Goal: Information Seeking & Learning: Learn about a topic

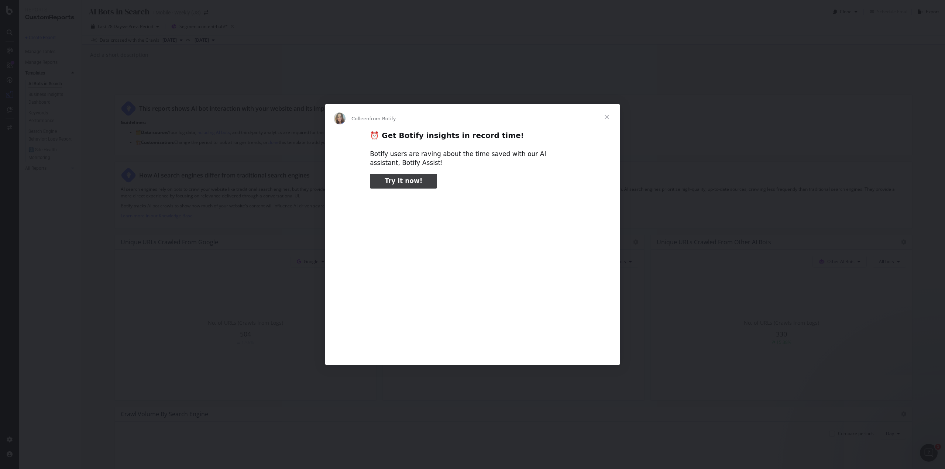
type input "52956"
click at [608, 115] on span "Close" at bounding box center [607, 117] width 27 height 27
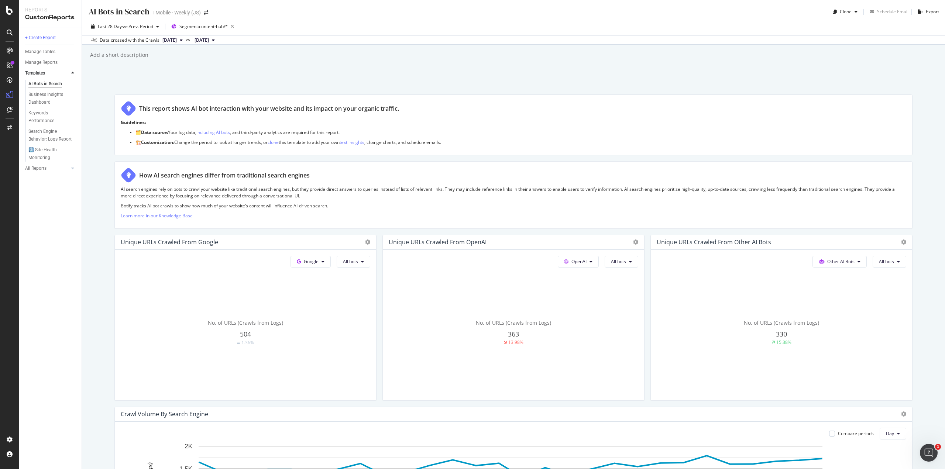
click at [227, 66] on div "AI Bots in Search AI Bots in Search TMobile - Weekly (JS) Clone Schedule Email …" at bounding box center [513, 234] width 863 height 469
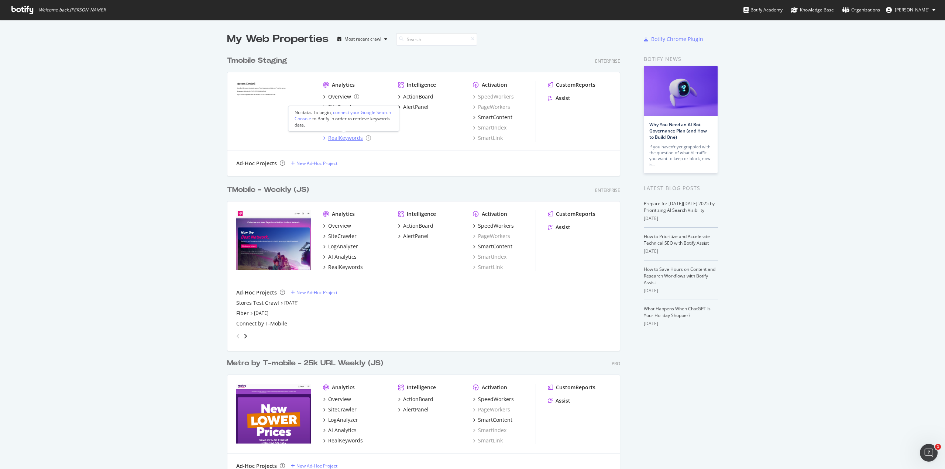
click at [343, 139] on div "RealKeywords" at bounding box center [345, 137] width 35 height 7
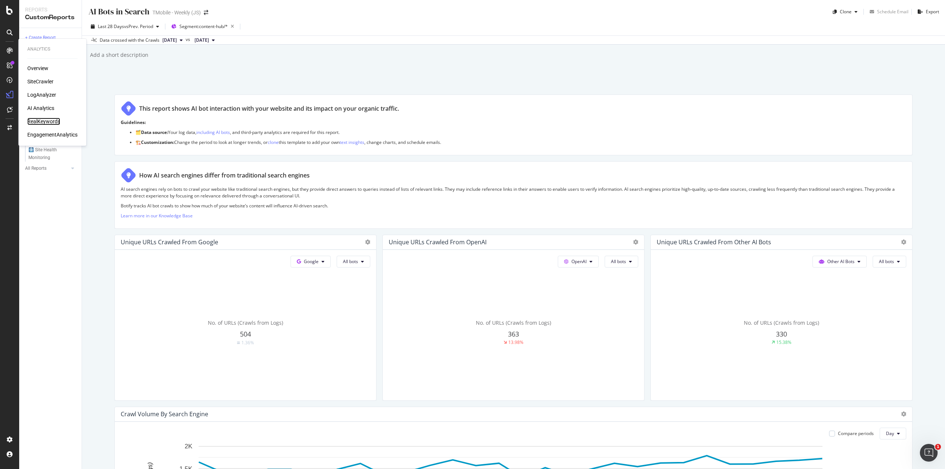
click at [52, 121] on div "RealKeywords" at bounding box center [43, 121] width 33 height 7
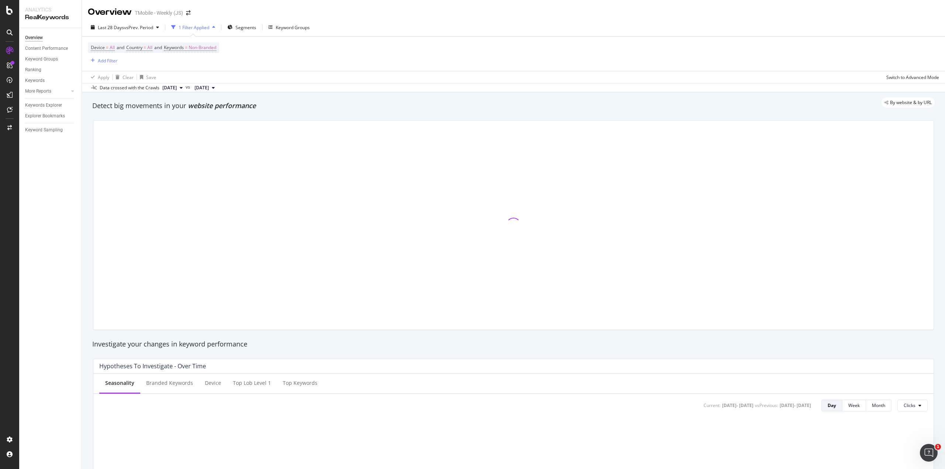
click at [200, 31] on div "1 Filter Applied" at bounding box center [193, 27] width 50 height 11
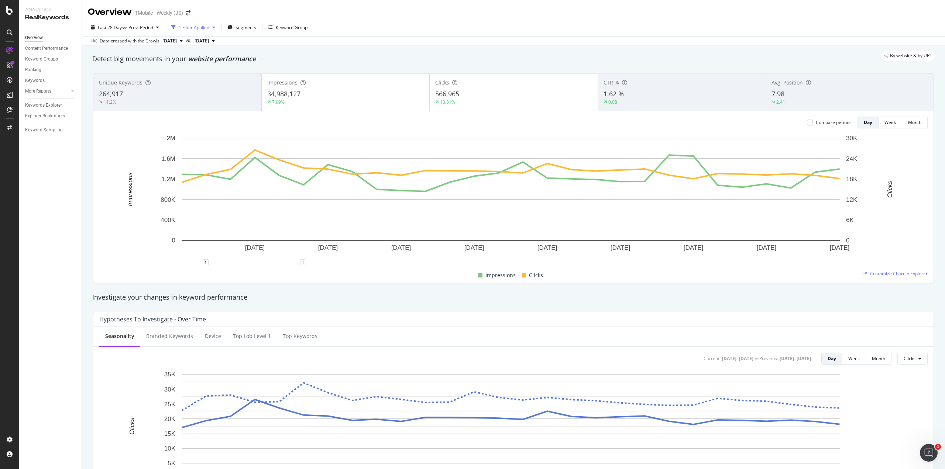
click at [200, 29] on div "1 Filter Applied" at bounding box center [194, 27] width 31 height 6
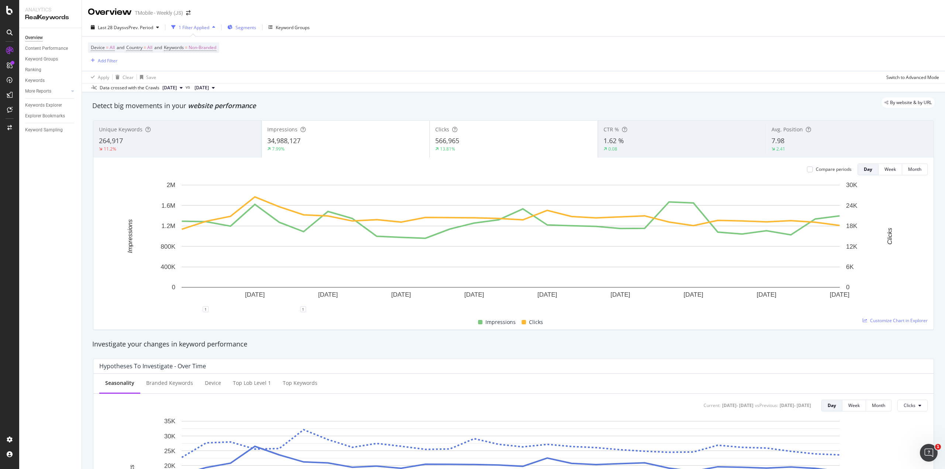
click at [245, 30] on span "Segments" at bounding box center [245, 27] width 21 height 6
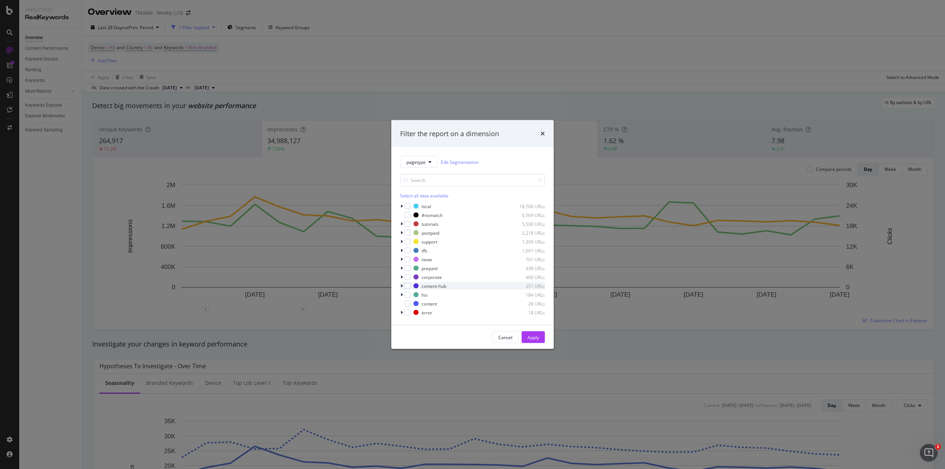
click at [402, 285] on icon "modal" at bounding box center [401, 286] width 2 height 4
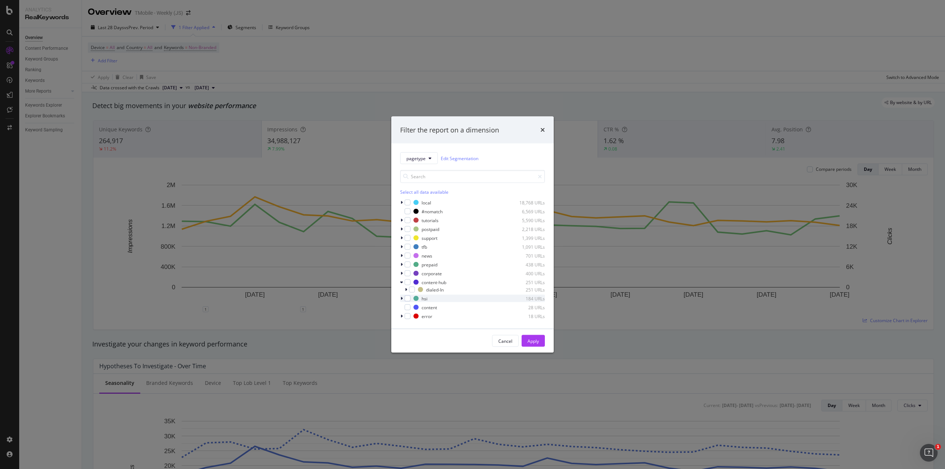
click at [401, 297] on icon "modal" at bounding box center [401, 298] width 2 height 4
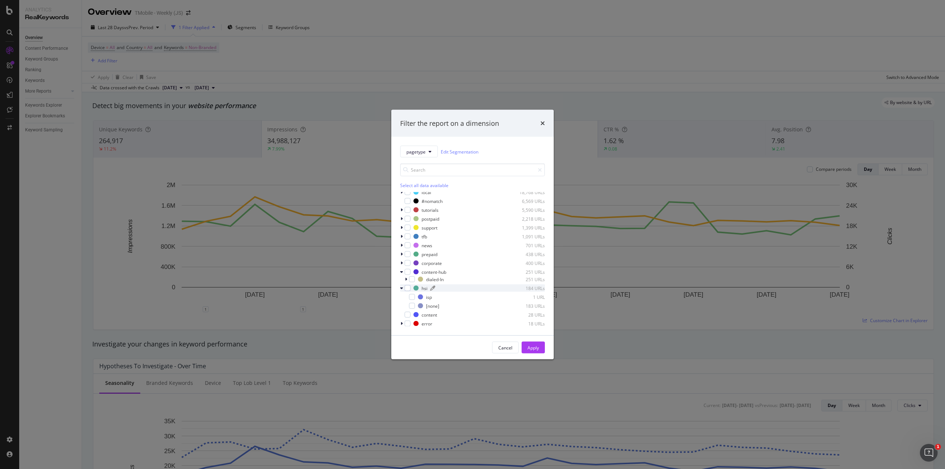
scroll to position [4, 0]
click at [403, 287] on icon "modal" at bounding box center [401, 287] width 3 height 4
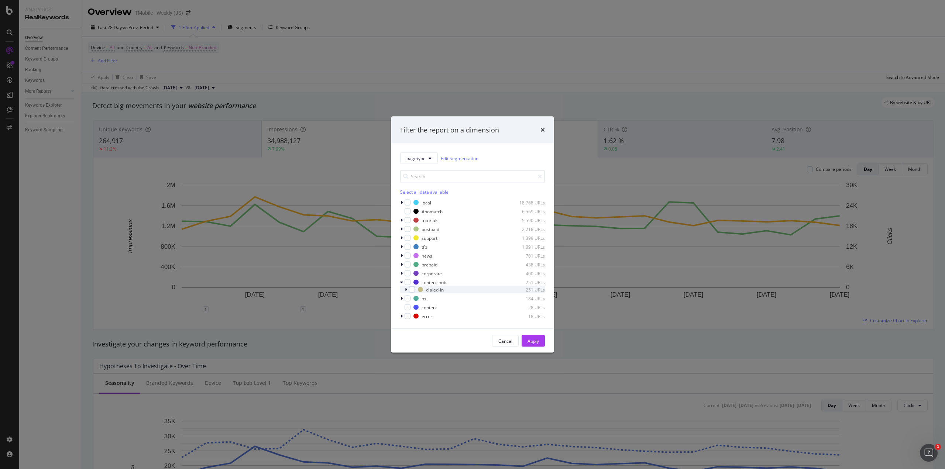
scroll to position [0, 0]
click at [400, 229] on div "pagetype Edit Segmentation Select all data available local 18,768 URLs #nomatch…" at bounding box center [472, 236] width 162 height 185
click at [401, 229] on icon "modal" at bounding box center [401, 229] width 2 height 4
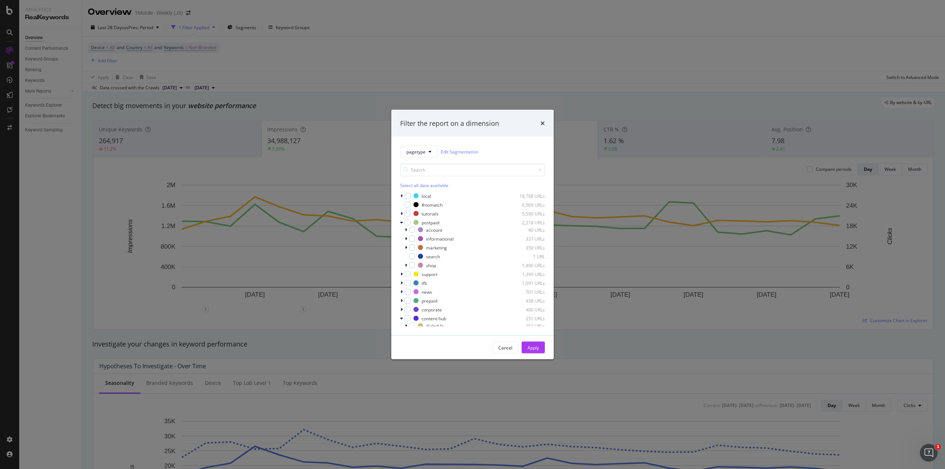
click at [400, 221] on div "pagetype Edit Segmentation Select all data available local 18,768 URLs #nomatch…" at bounding box center [472, 236] width 162 height 199
click at [402, 223] on icon "modal" at bounding box center [401, 222] width 3 height 4
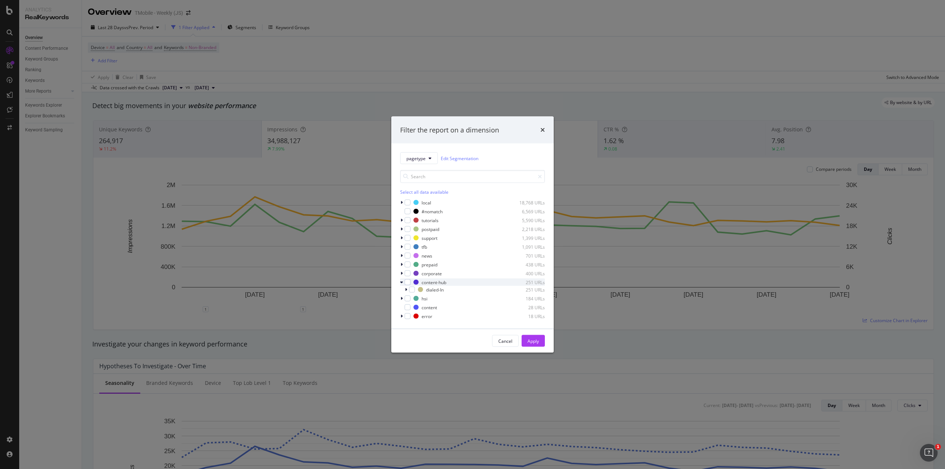
click at [402, 282] on icon "modal" at bounding box center [401, 282] width 3 height 4
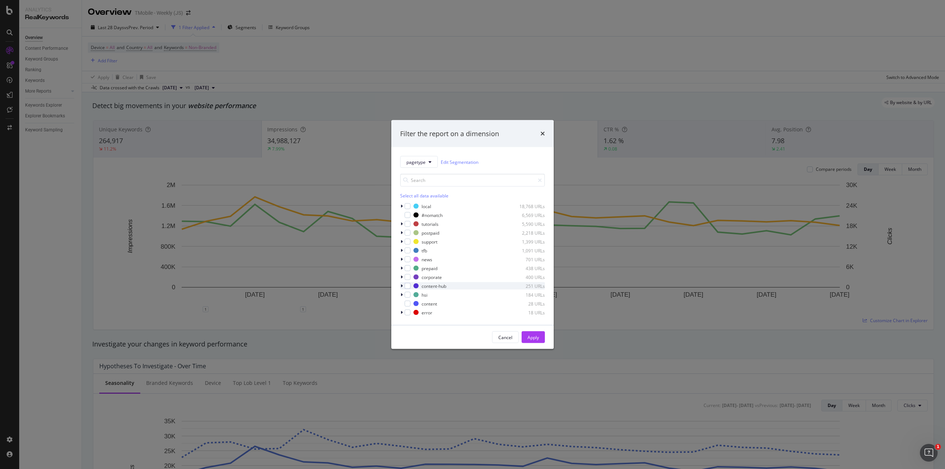
click at [401, 285] on icon "modal" at bounding box center [401, 286] width 2 height 4
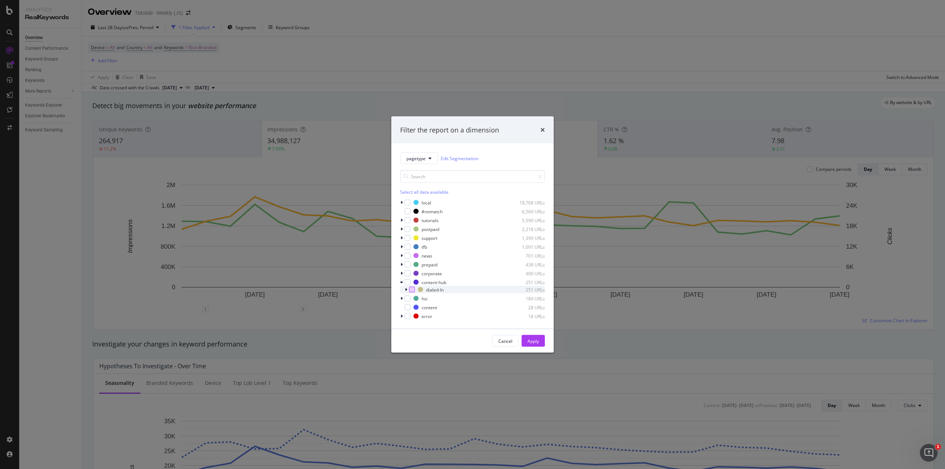
click at [411, 288] on div "modal" at bounding box center [412, 290] width 6 height 6
click at [538, 343] on div "Apply" at bounding box center [532, 341] width 11 height 6
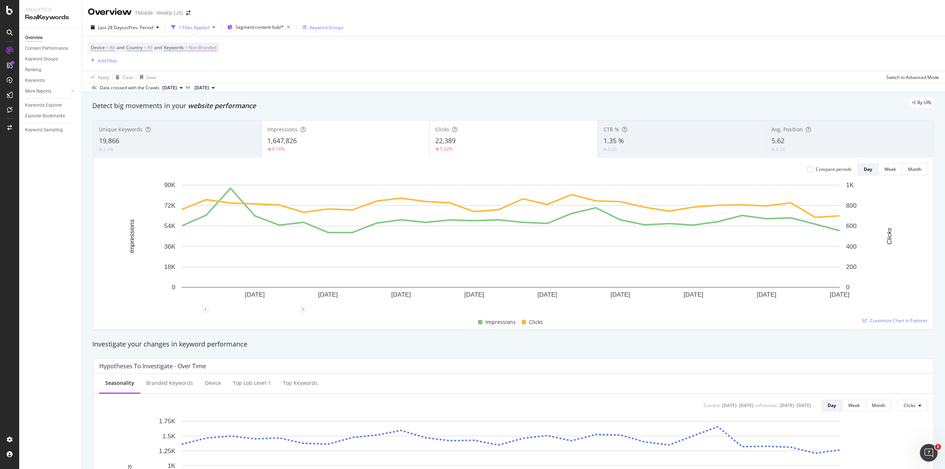
click at [334, 30] on div "Keyword Groups" at bounding box center [327, 27] width 34 height 6
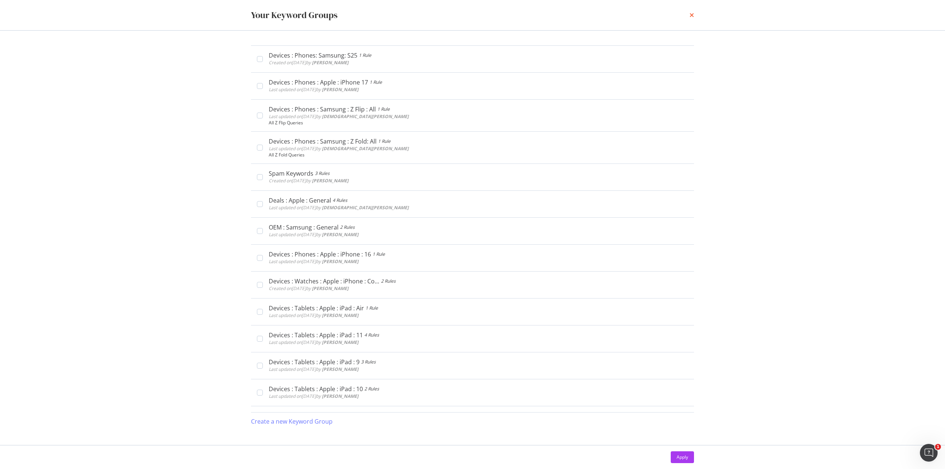
click at [693, 16] on icon "times" at bounding box center [691, 15] width 4 height 6
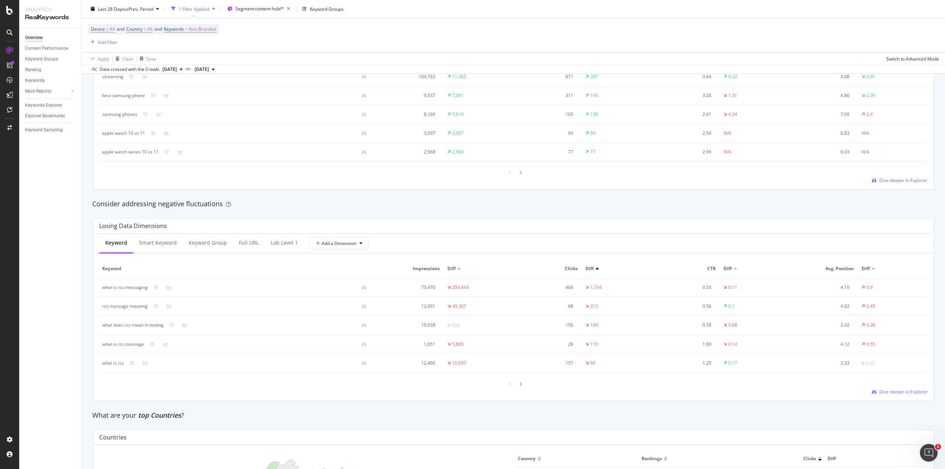
scroll to position [738, 0]
click at [280, 196] on div "Consider addressing negative fluctuations" at bounding box center [513, 200] width 842 height 10
click at [228, 200] on icon at bounding box center [228, 199] width 5 height 5
click at [229, 199] on icon at bounding box center [228, 199] width 5 height 5
click at [308, 203] on div "Consider addressing negative fluctuations" at bounding box center [513, 200] width 842 height 10
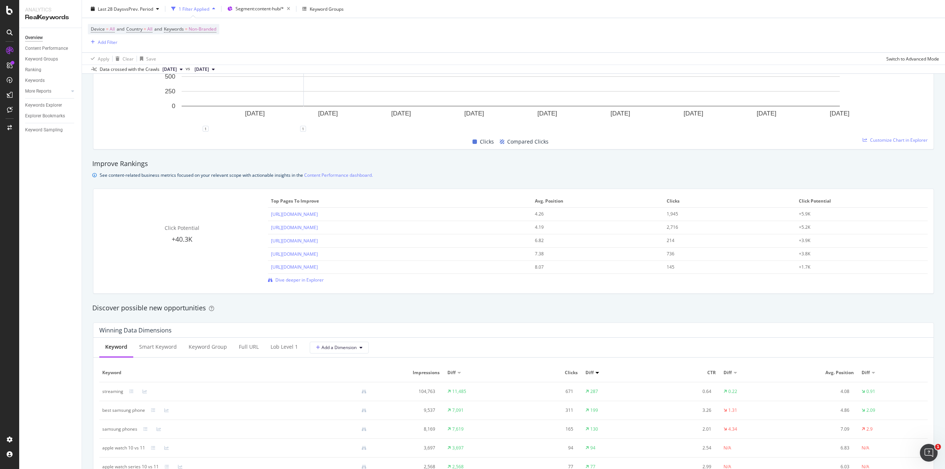
scroll to position [369, 0]
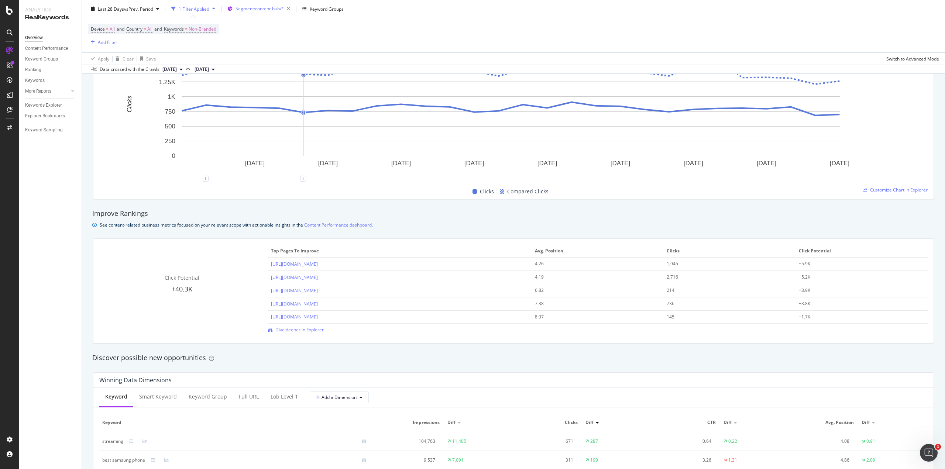
click at [274, 10] on span "Segment: content-hub/*" at bounding box center [259, 9] width 48 height 6
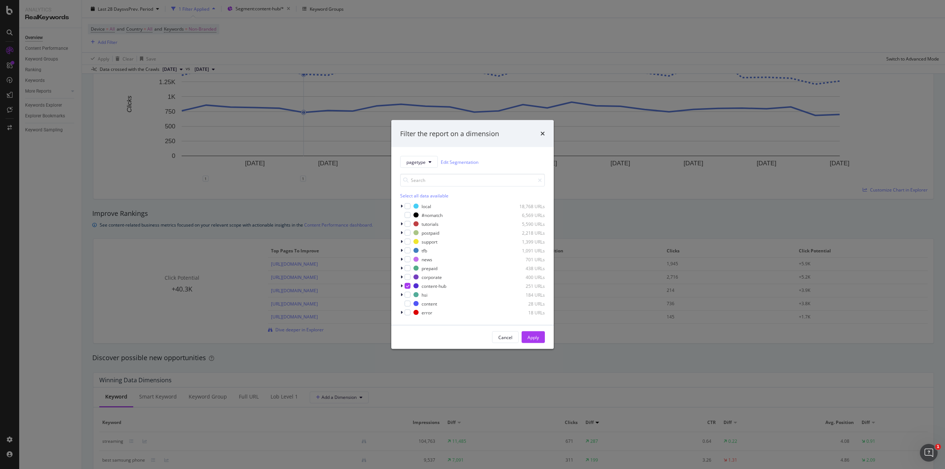
drag, startPoint x: 543, startPoint y: 138, endPoint x: 632, endPoint y: 53, distance: 123.5
click at [543, 138] on div "times" at bounding box center [542, 134] width 4 height 10
